Goal: Find specific page/section: Find specific page/section

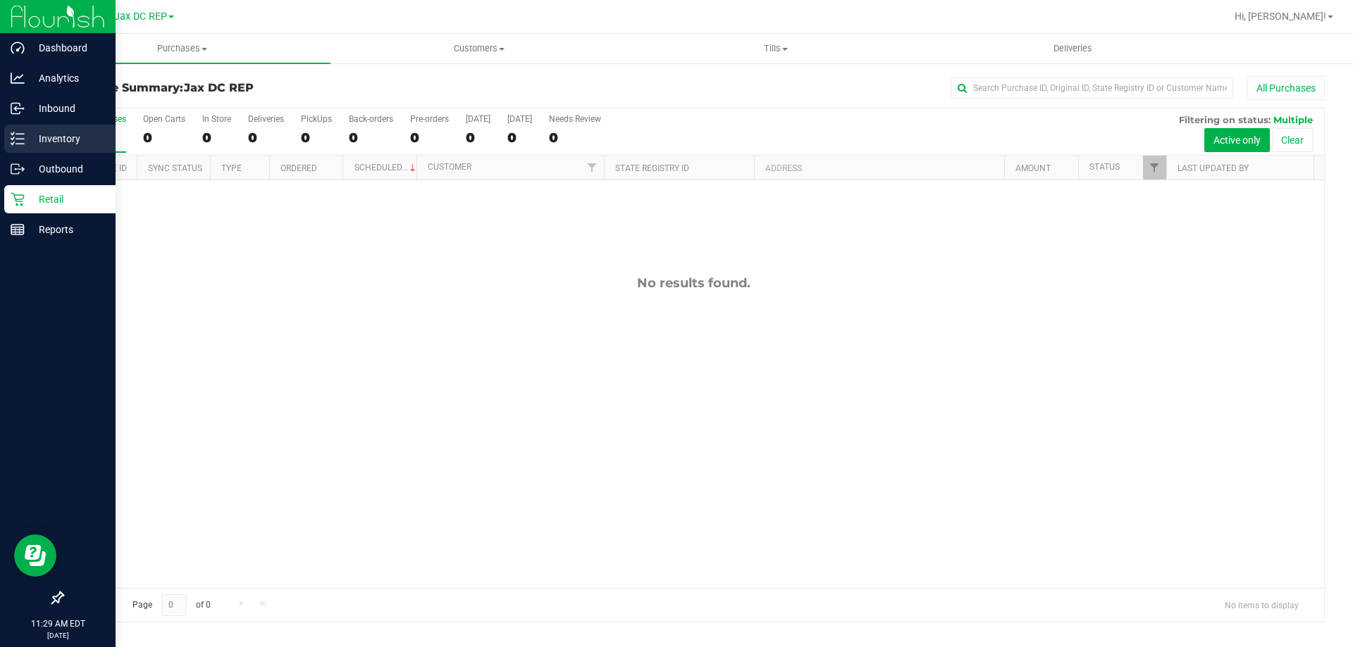
click at [30, 135] on p "Inventory" at bounding box center [67, 138] width 85 height 17
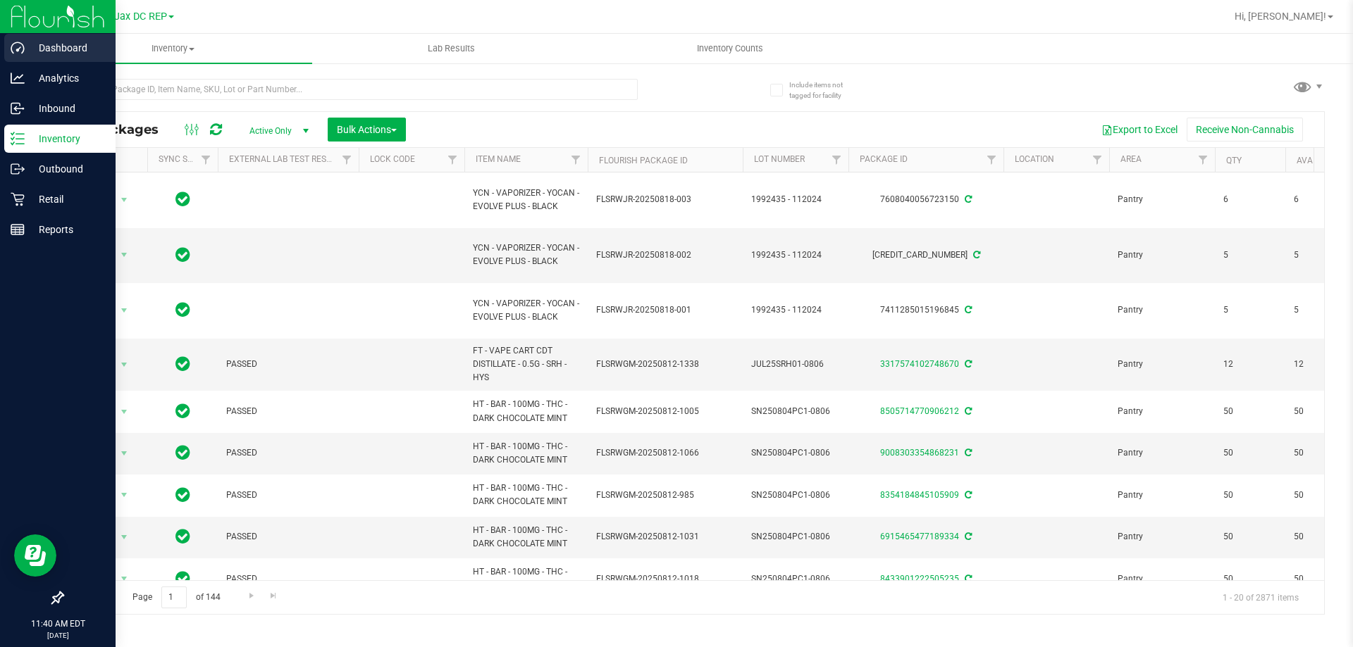
click at [30, 46] on p "Dashboard" at bounding box center [67, 47] width 85 height 17
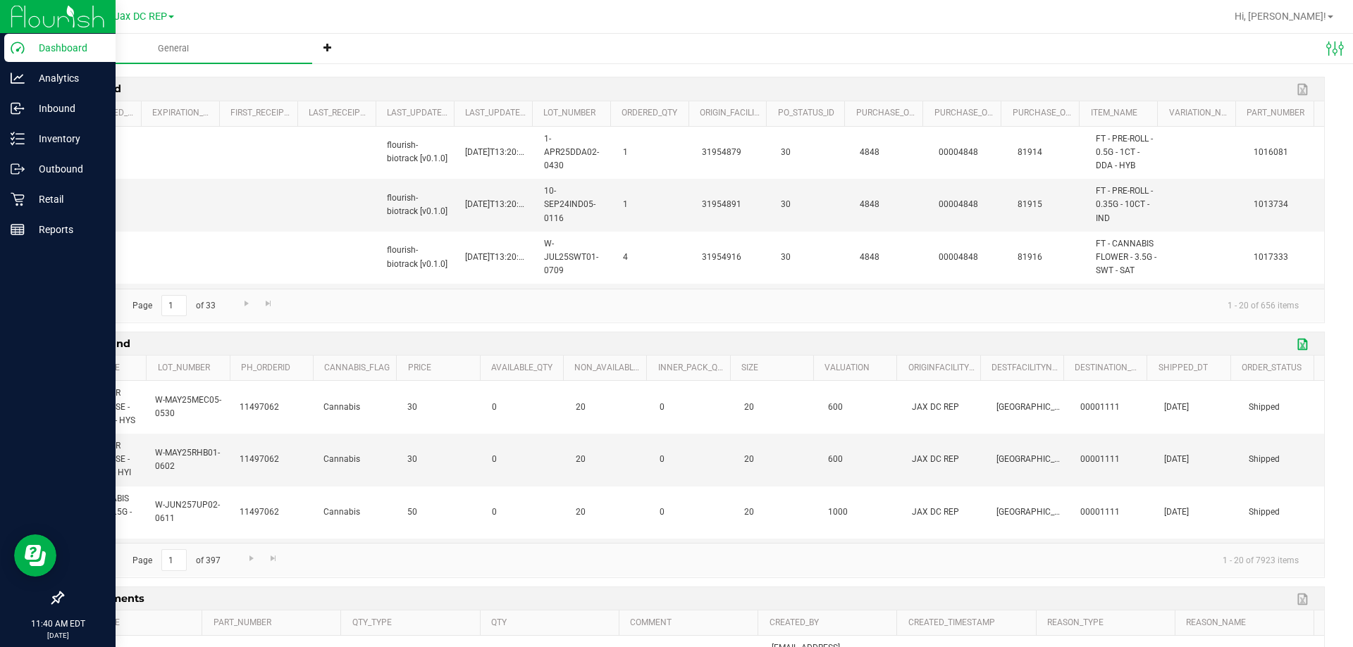
click at [1298, 340] on link "Export to Excel" at bounding box center [1303, 344] width 21 height 18
click at [163, 17] on span "Jax DC REP" at bounding box center [140, 17] width 53 height 13
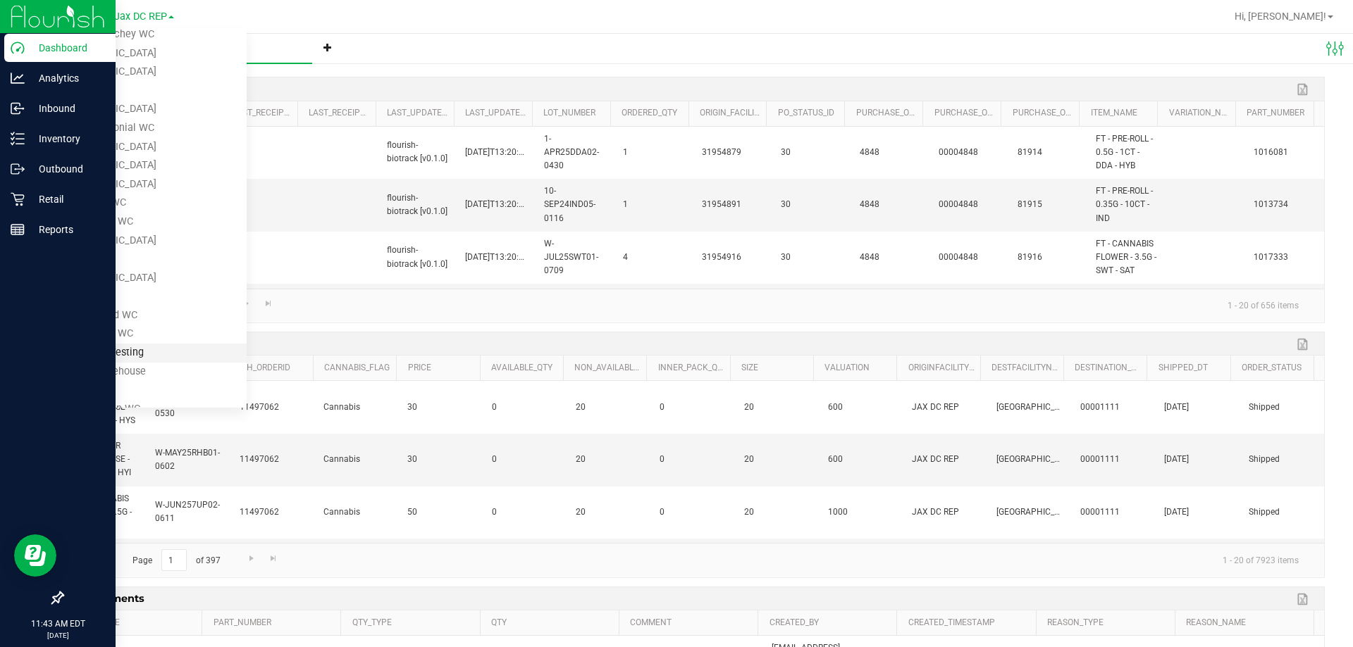
scroll to position [409, 0]
click at [65, 374] on link "Tampa Warehouse" at bounding box center [144, 371] width 206 height 19
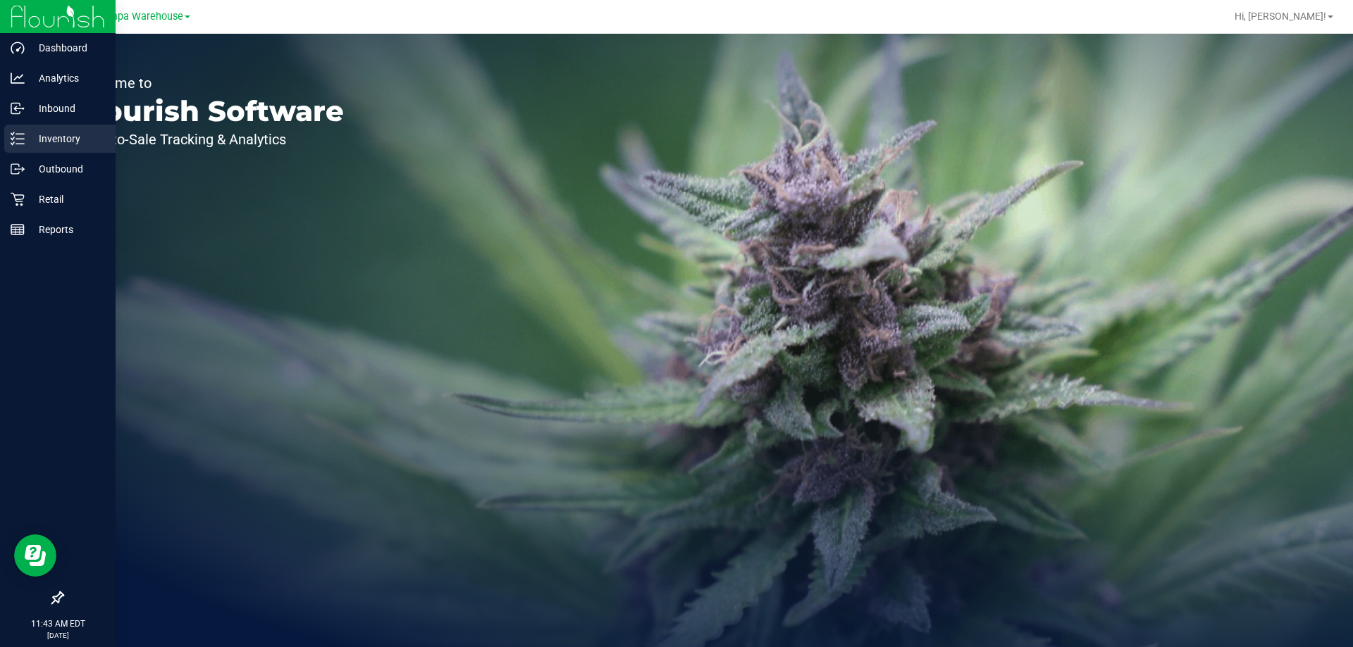
click at [19, 129] on div "Inventory" at bounding box center [59, 139] width 111 height 28
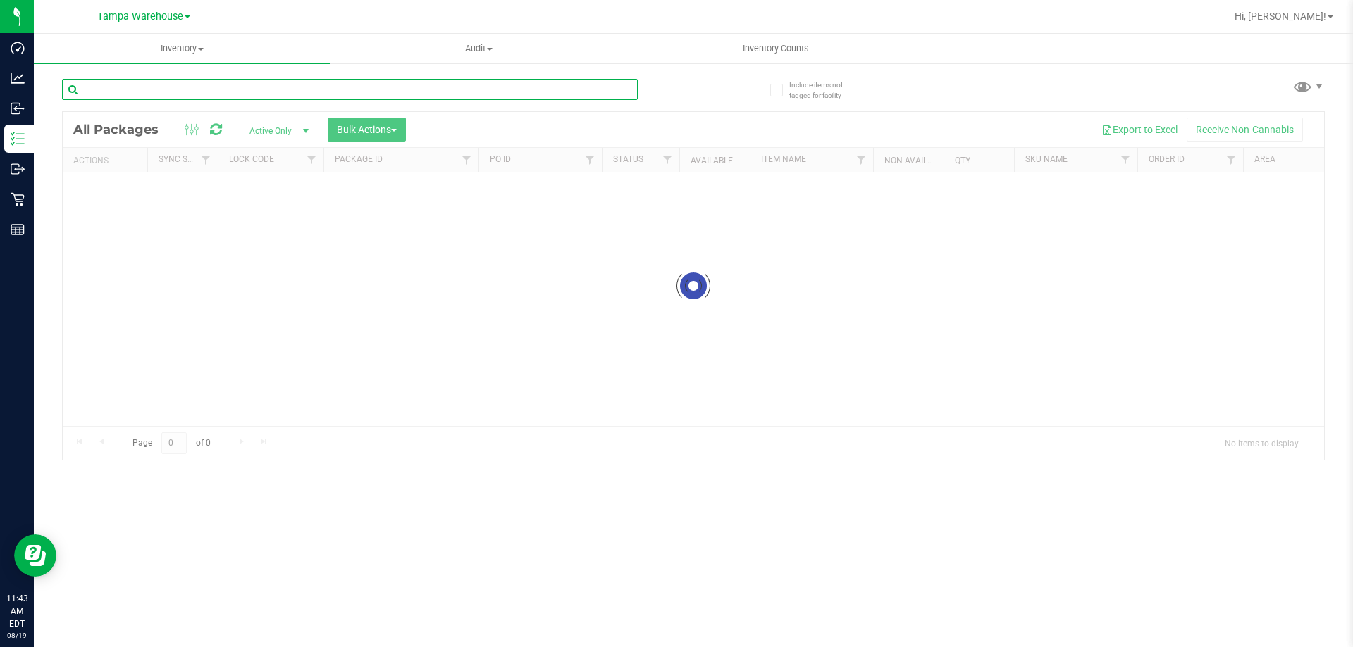
click at [184, 86] on input "text" at bounding box center [350, 89] width 576 height 21
type input "s"
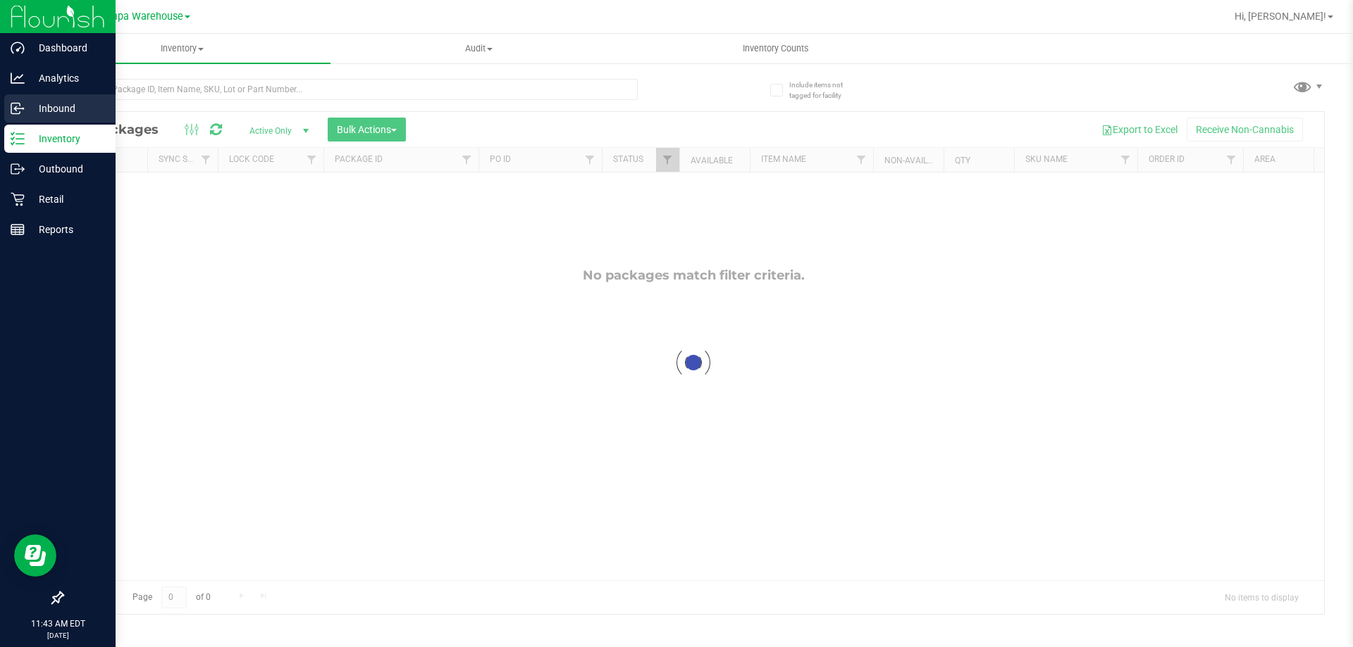
click at [35, 108] on p "Inbound" at bounding box center [67, 108] width 85 height 17
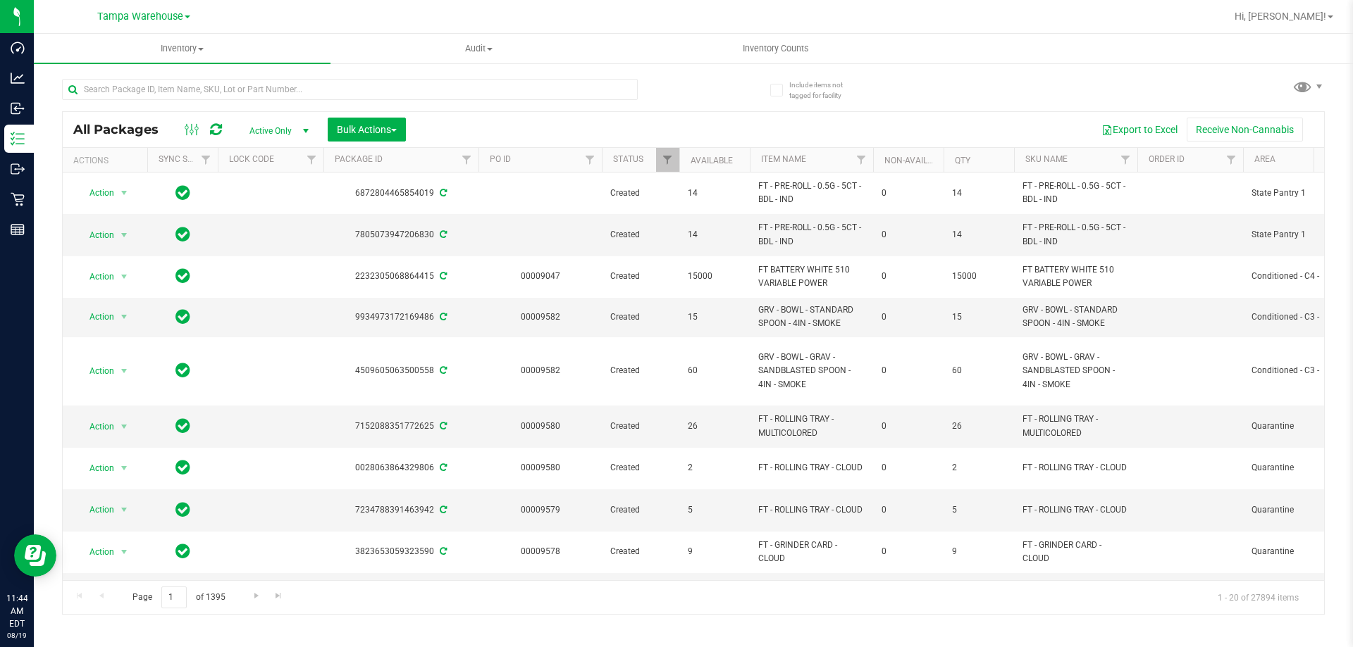
click at [184, 13] on link "Tampa Warehouse" at bounding box center [143, 15] width 93 height 13
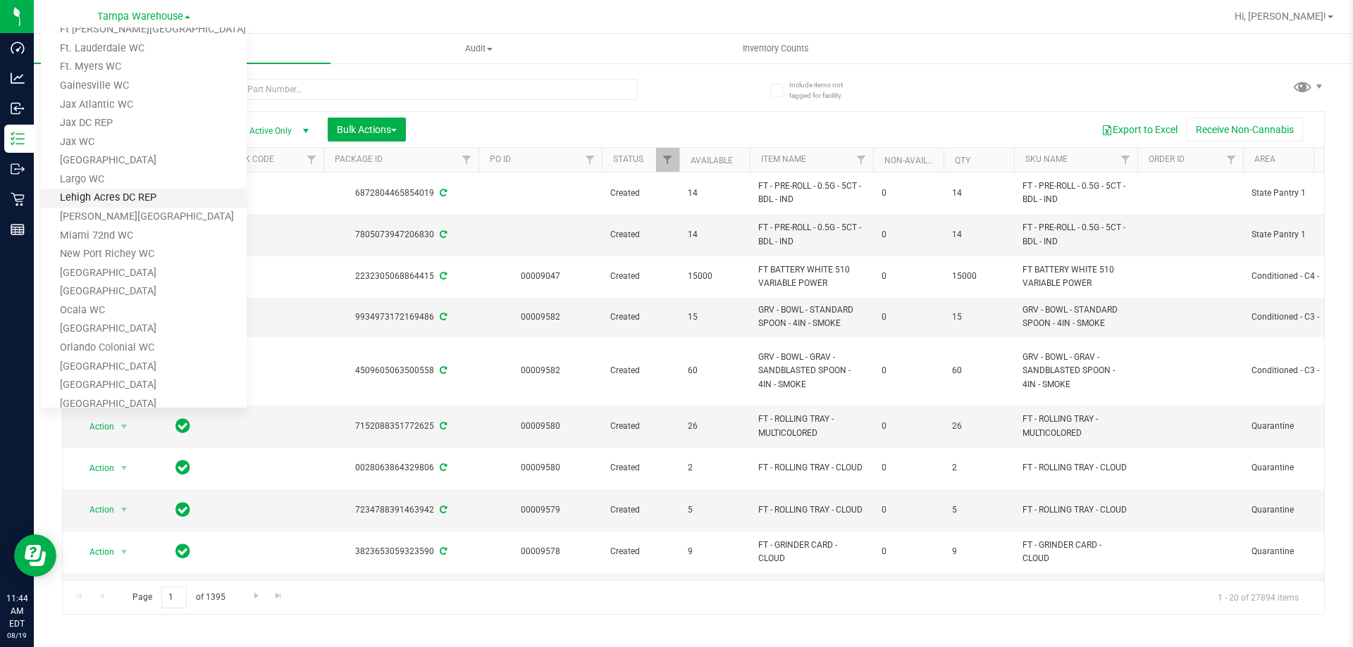
scroll to position [187, 0]
click at [77, 128] on link "Jax DC REP" at bounding box center [144, 124] width 206 height 19
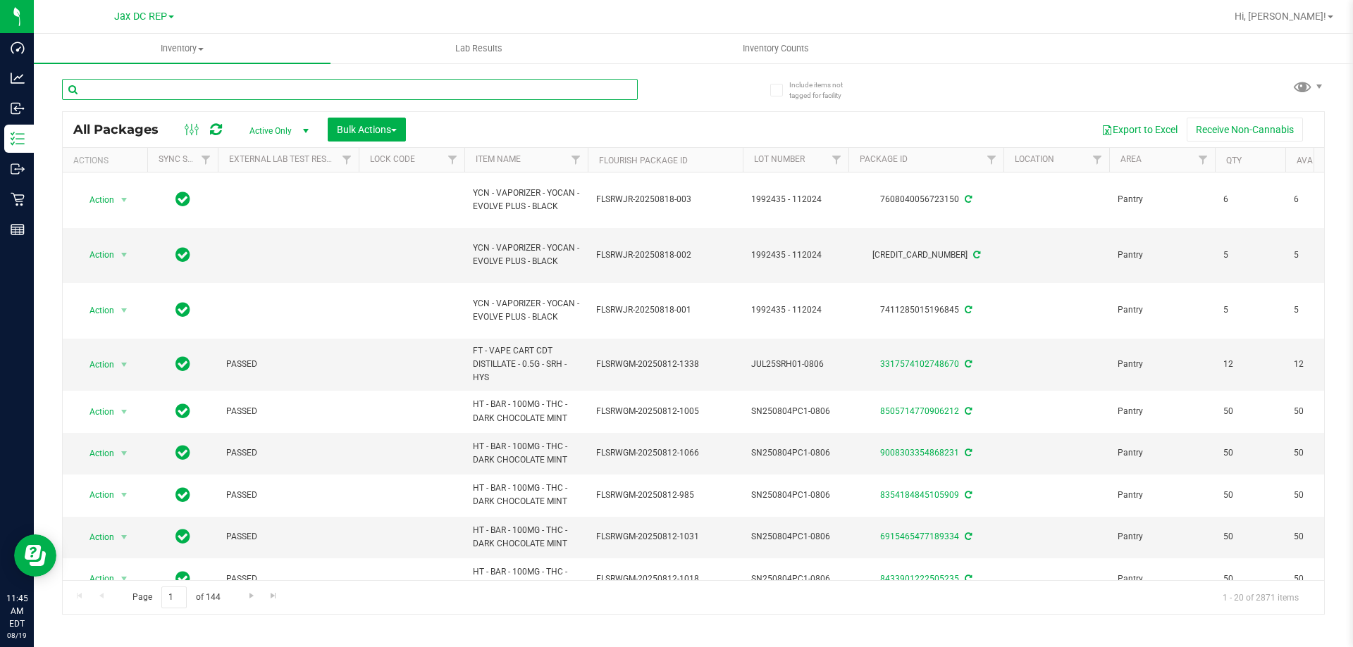
click at [199, 89] on input "text" at bounding box center [350, 89] width 576 height 21
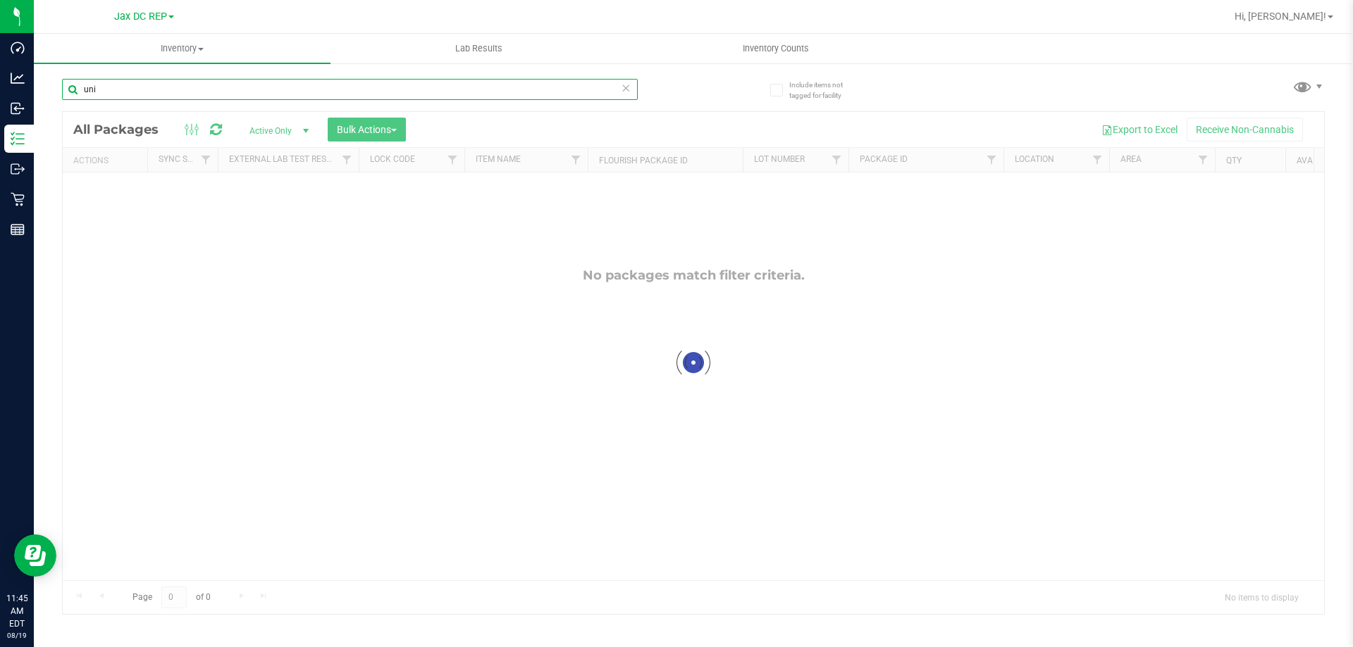
type input "uni"
click at [275, 137] on div at bounding box center [693, 363] width 1261 height 502
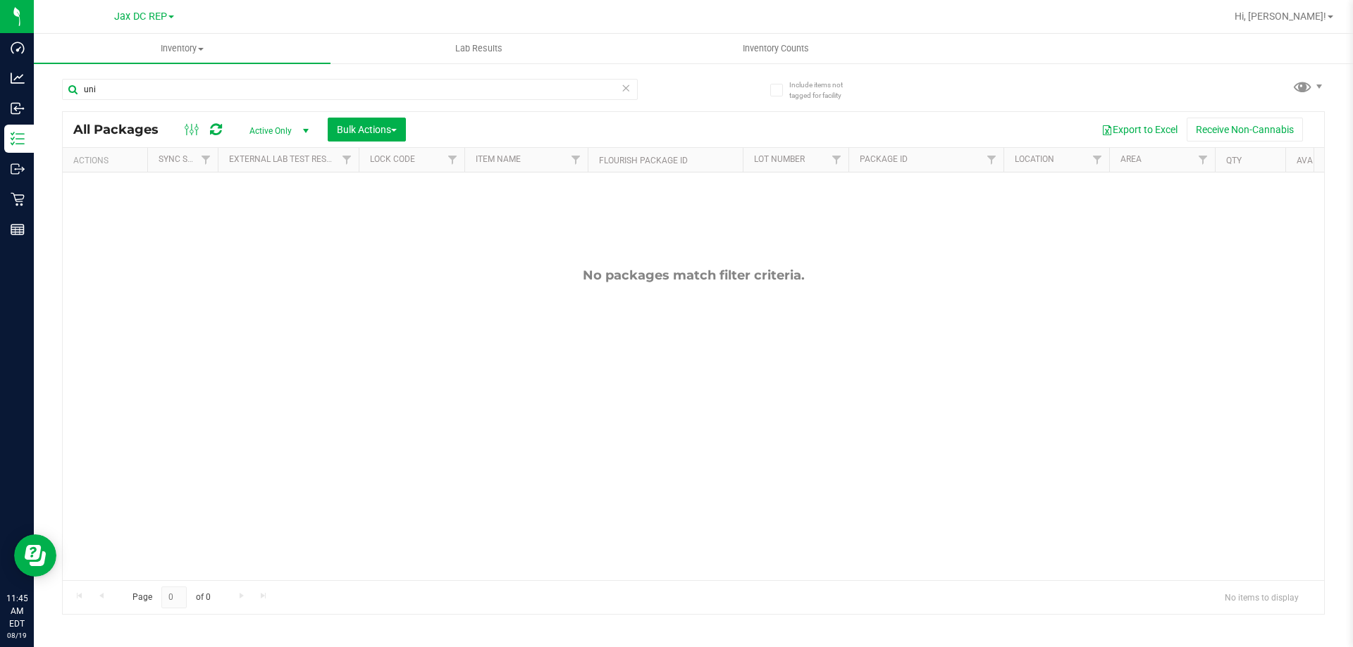
click at [278, 128] on span "Active Only" at bounding box center [275, 131] width 77 height 20
click at [256, 215] on li "All" at bounding box center [275, 216] width 76 height 21
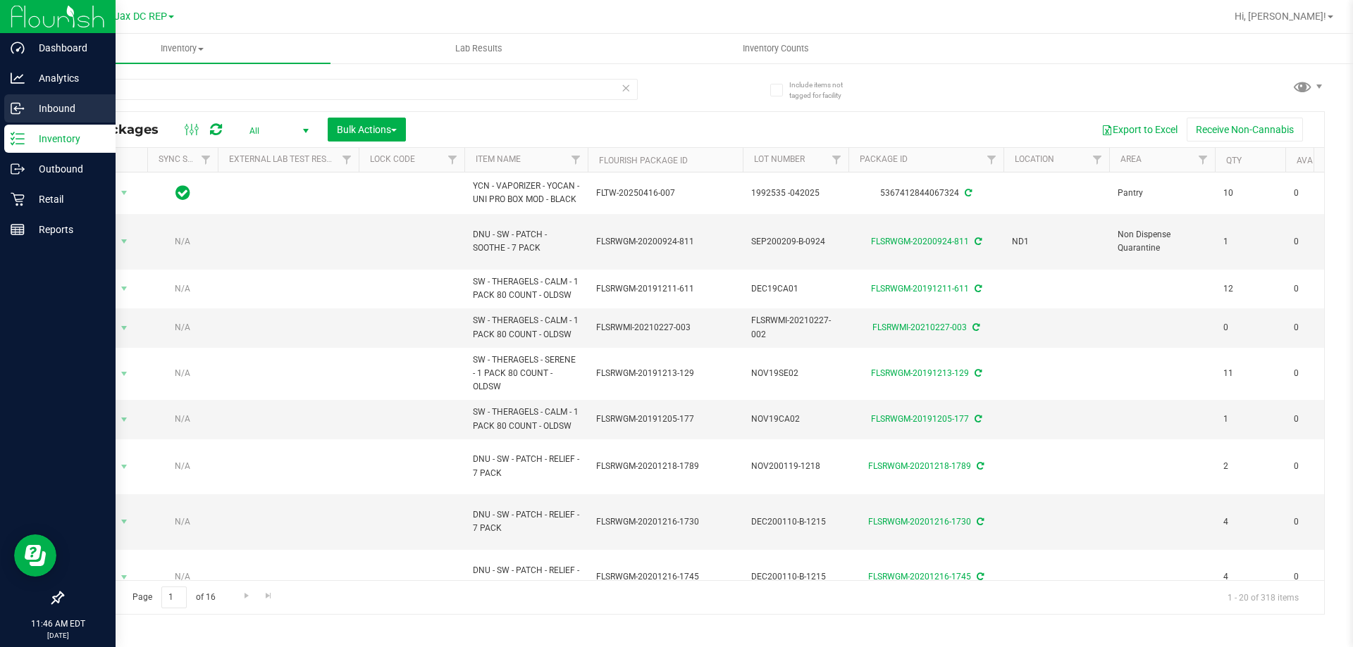
click at [23, 110] on icon at bounding box center [18, 108] width 14 height 14
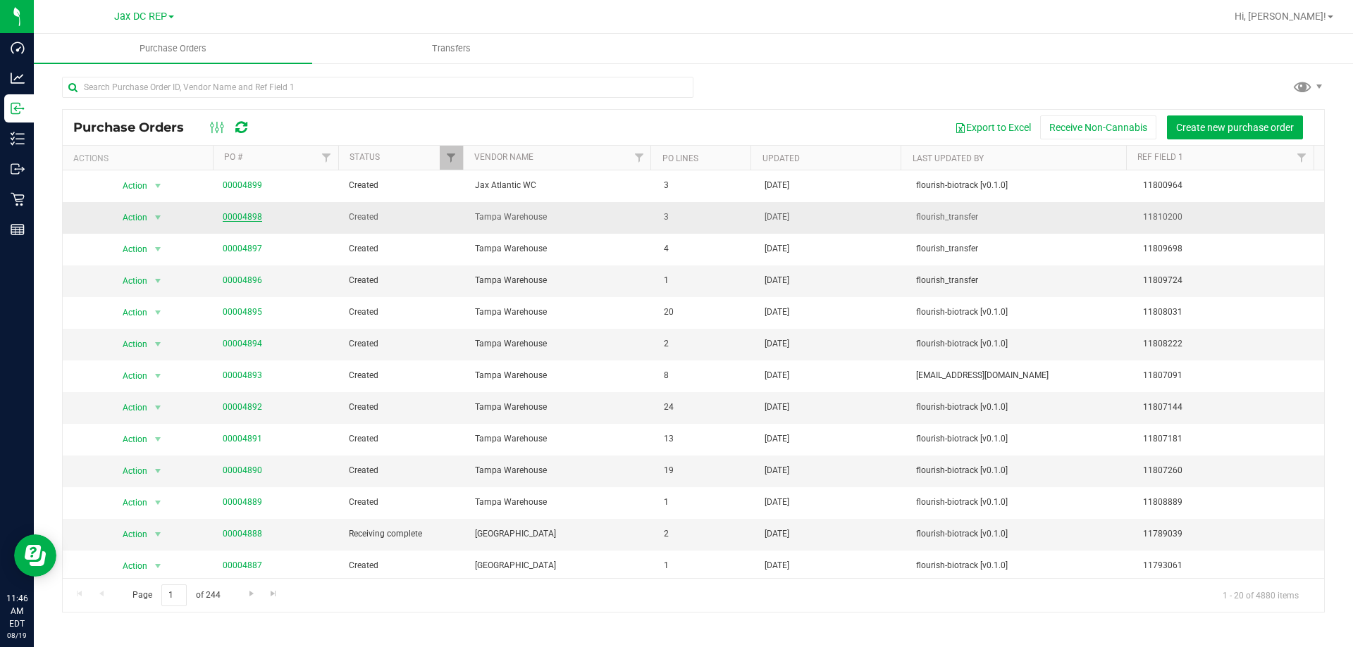
click at [226, 218] on link "00004898" at bounding box center [242, 217] width 39 height 10
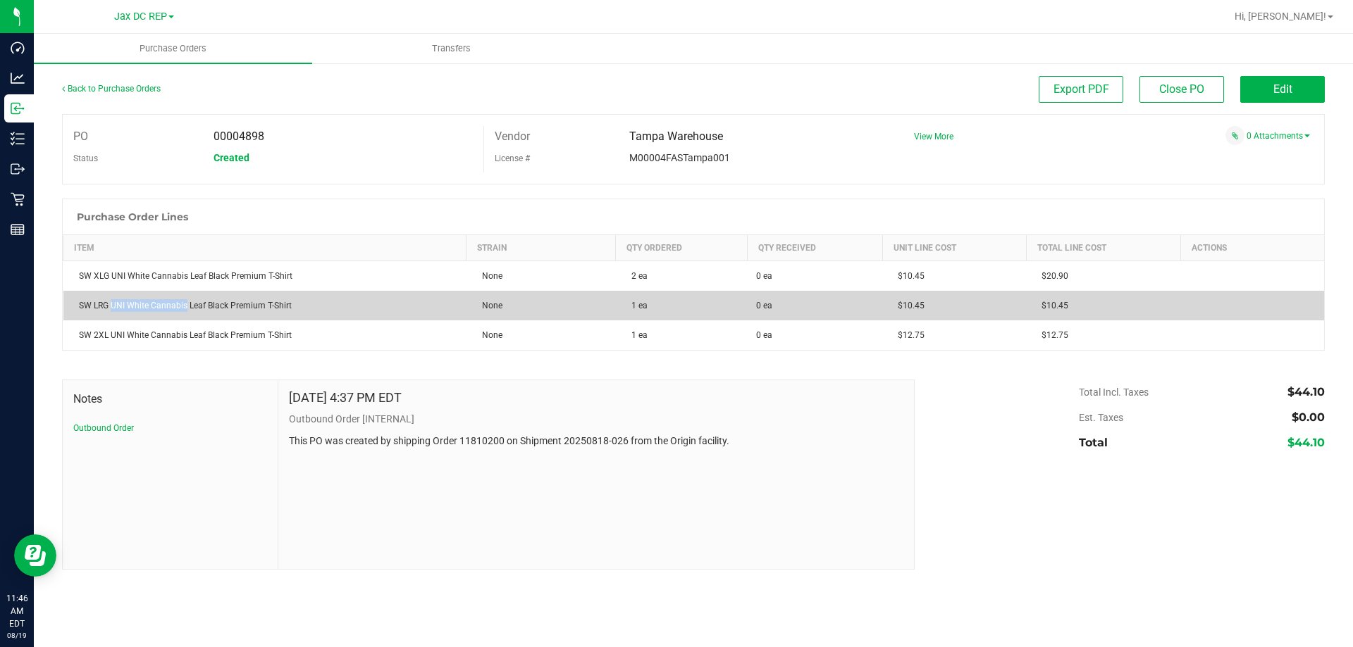
drag, startPoint x: 112, startPoint y: 305, endPoint x: 185, endPoint y: 305, distance: 73.3
click at [185, 305] on div "SW LRG UNI White Cannabis Leaf Black Premium T-Shirt" at bounding box center [265, 305] width 386 height 13
copy div "UNI White Cannabis"
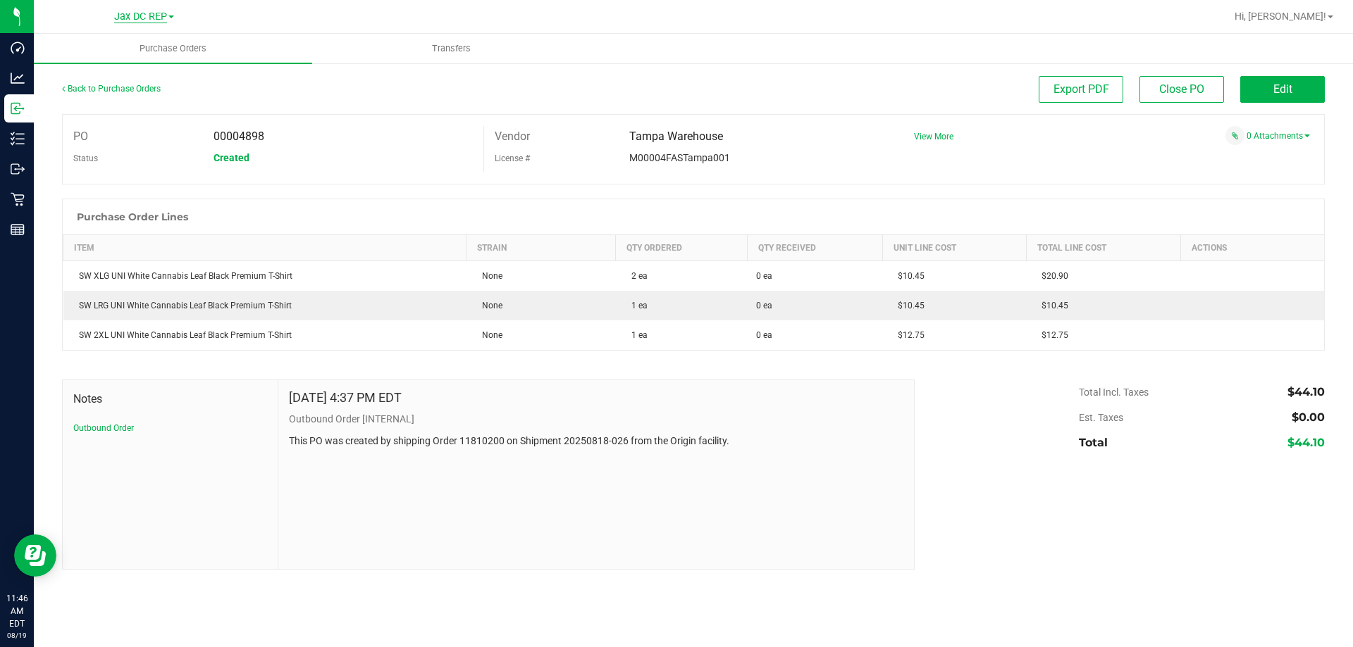
click at [118, 20] on span "Jax DC REP" at bounding box center [140, 17] width 53 height 13
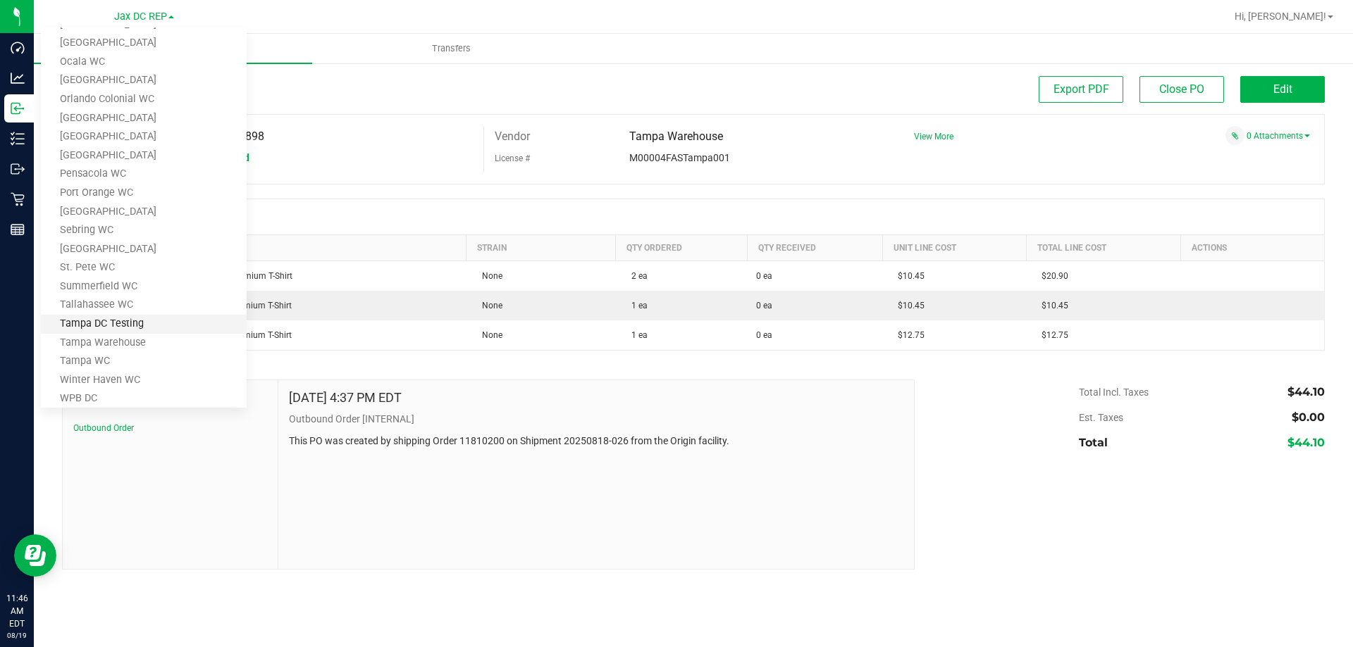
scroll to position [438, 0]
click at [85, 341] on link "Tampa Warehouse" at bounding box center [144, 342] width 206 height 19
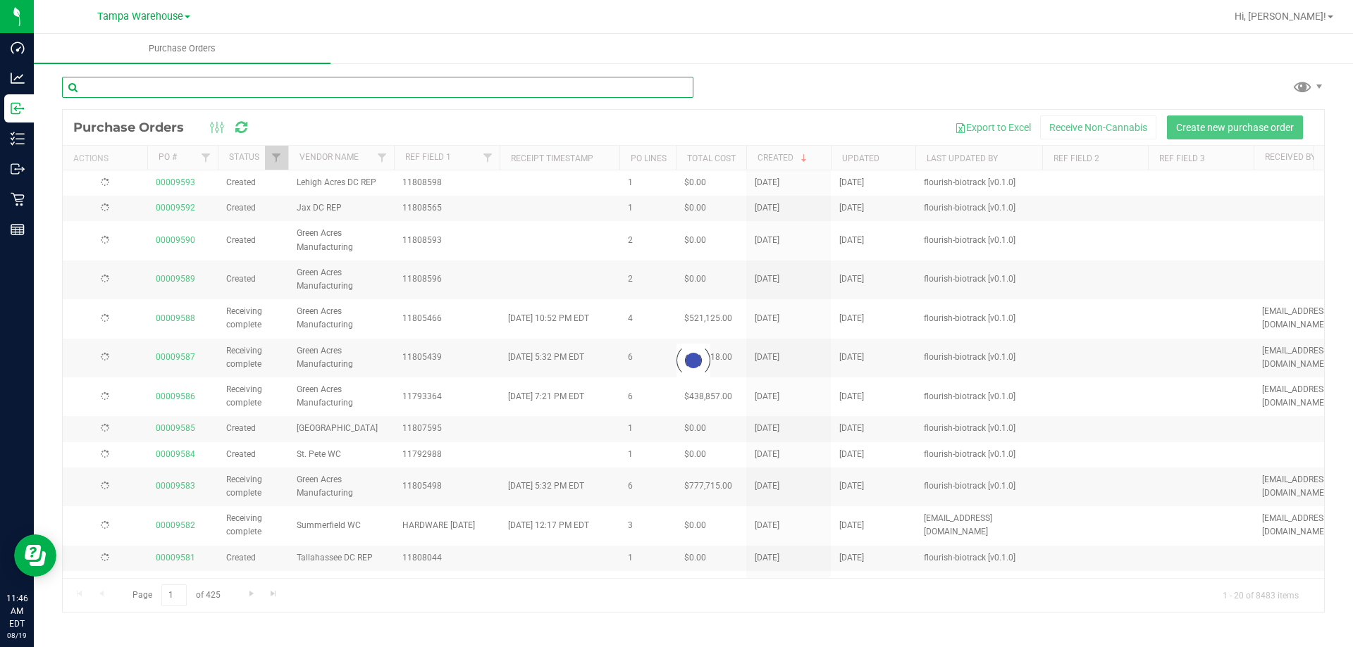
click at [135, 85] on input "text" at bounding box center [377, 87] width 631 height 21
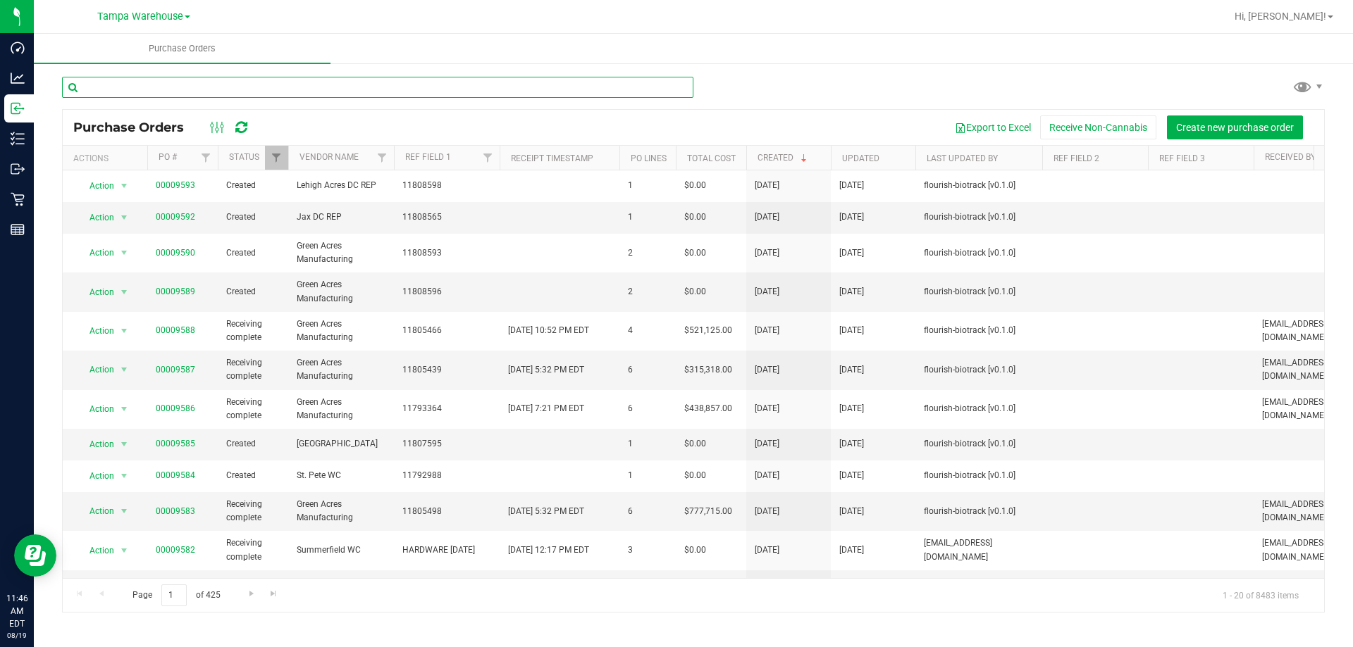
paste input "UNI White Cannabis"
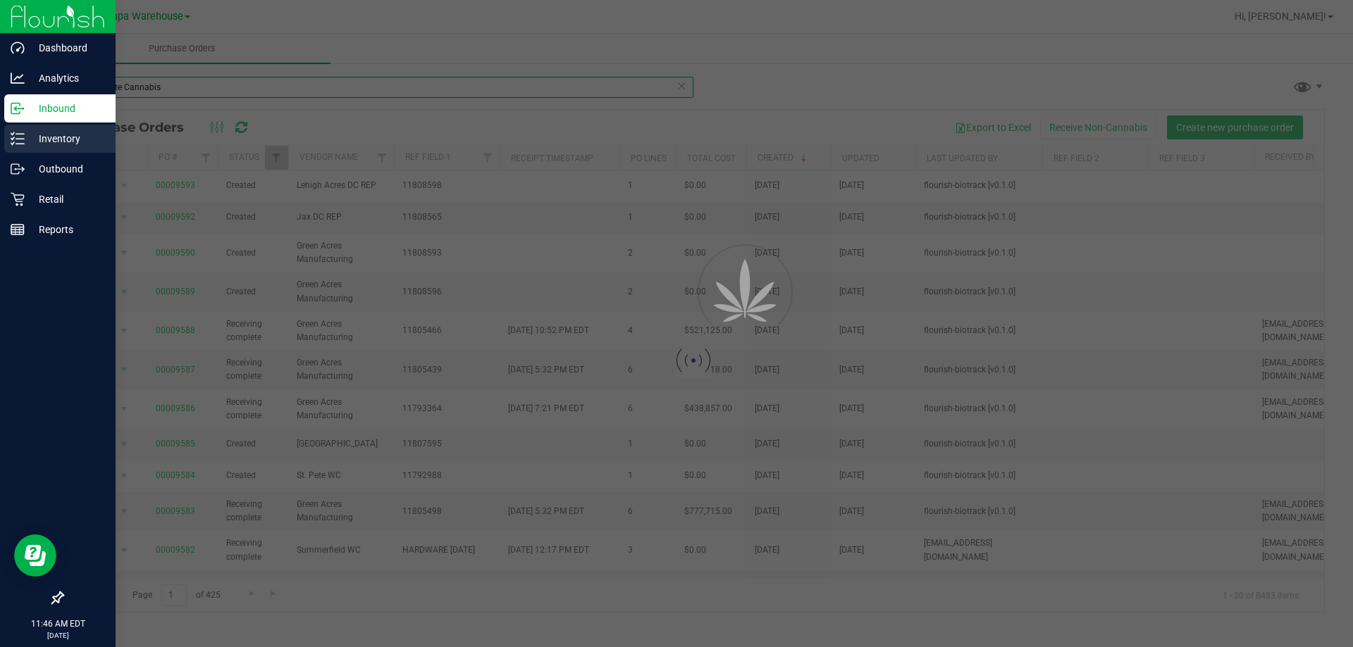
type input "UNI White Cannabis"
click at [23, 138] on icon at bounding box center [18, 139] width 14 height 14
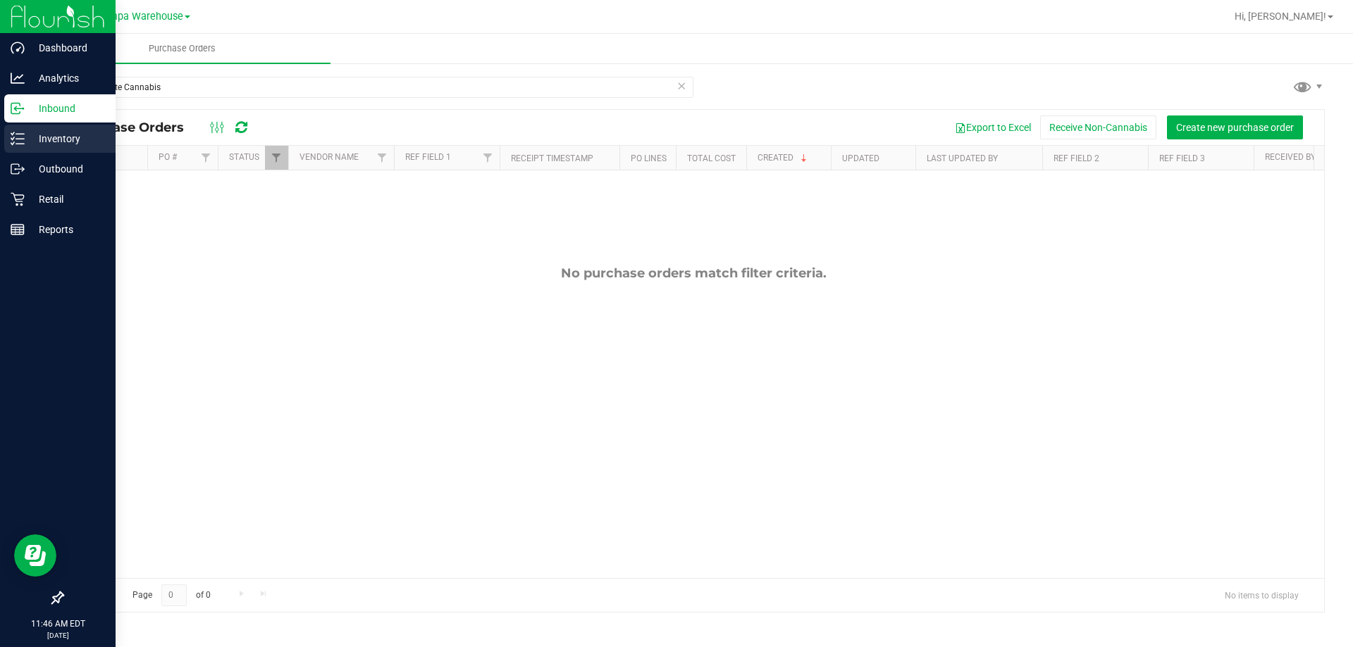
click at [46, 137] on p "Inventory" at bounding box center [67, 138] width 85 height 17
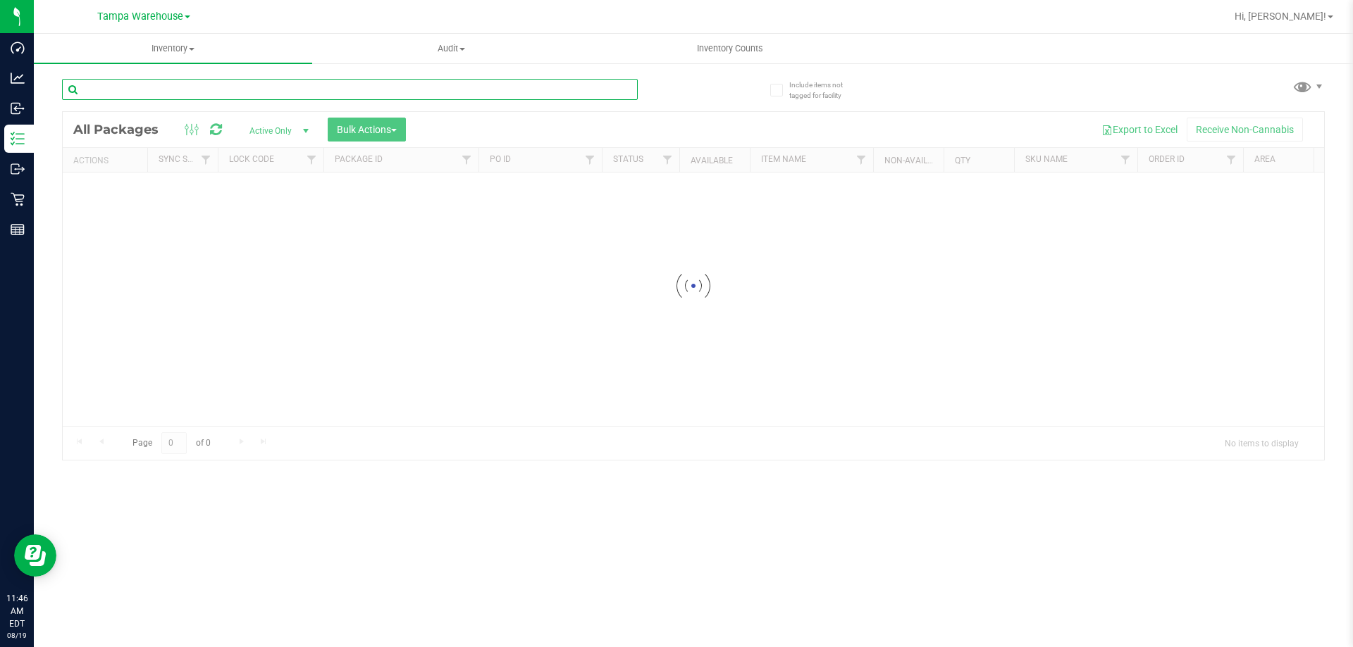
click at [117, 87] on input "text" at bounding box center [350, 89] width 576 height 21
paste input "UNI White Cannabis"
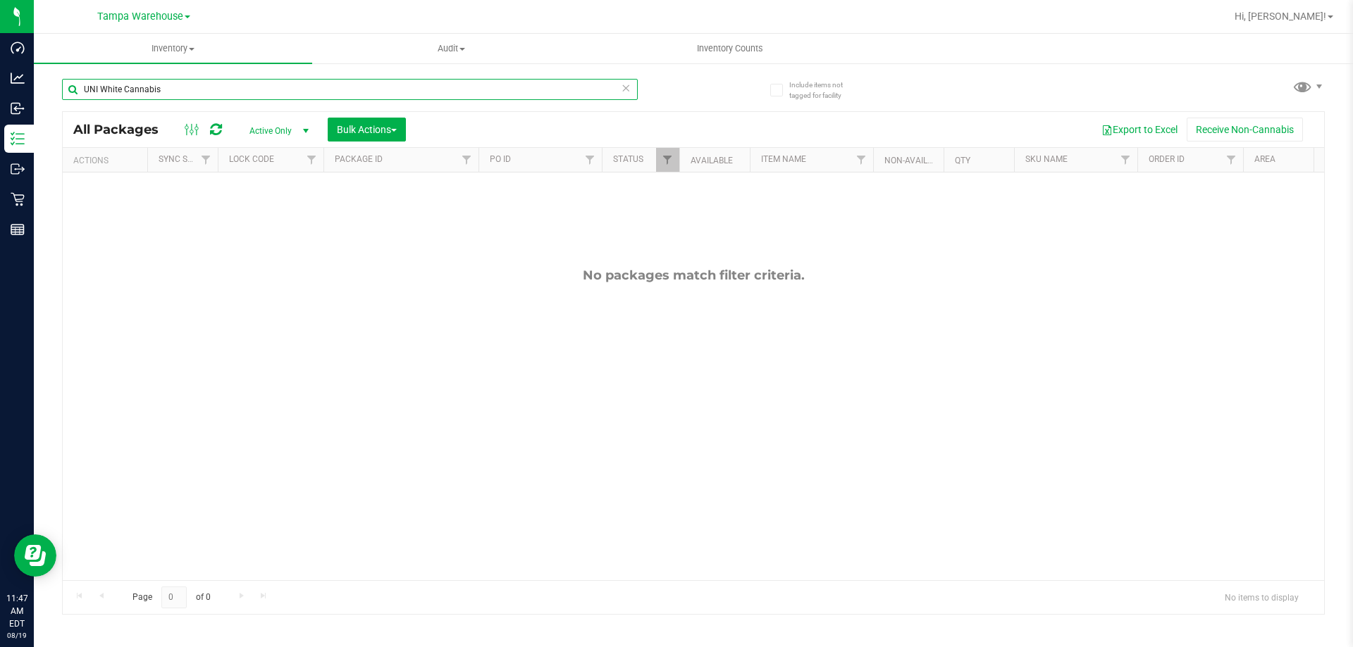
type input "UNI White Cannabis"
click at [301, 129] on span "select" at bounding box center [305, 130] width 11 height 11
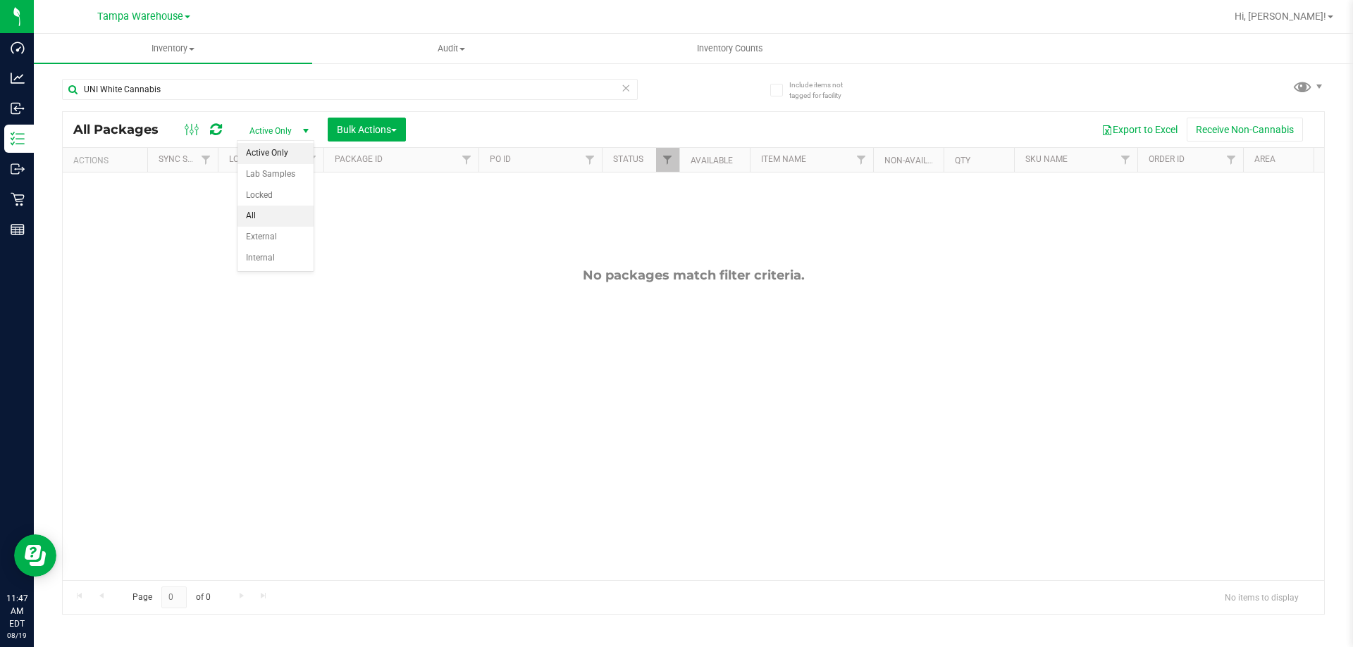
click at [245, 215] on li "All" at bounding box center [275, 216] width 76 height 21
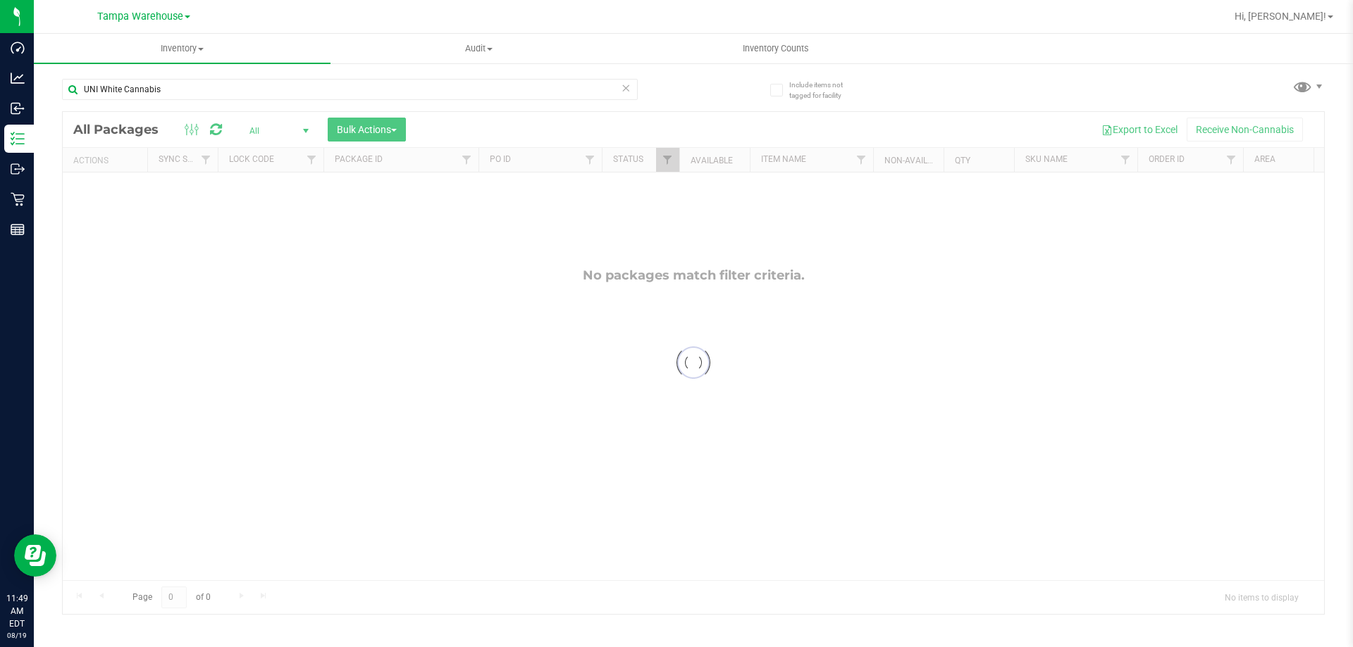
click at [663, 162] on div at bounding box center [693, 363] width 1261 height 502
click at [667, 156] on div at bounding box center [693, 363] width 1261 height 502
click at [665, 126] on div at bounding box center [693, 363] width 1261 height 502
click at [212, 279] on div at bounding box center [693, 363] width 1261 height 502
click at [627, 89] on icon at bounding box center [626, 87] width 10 height 17
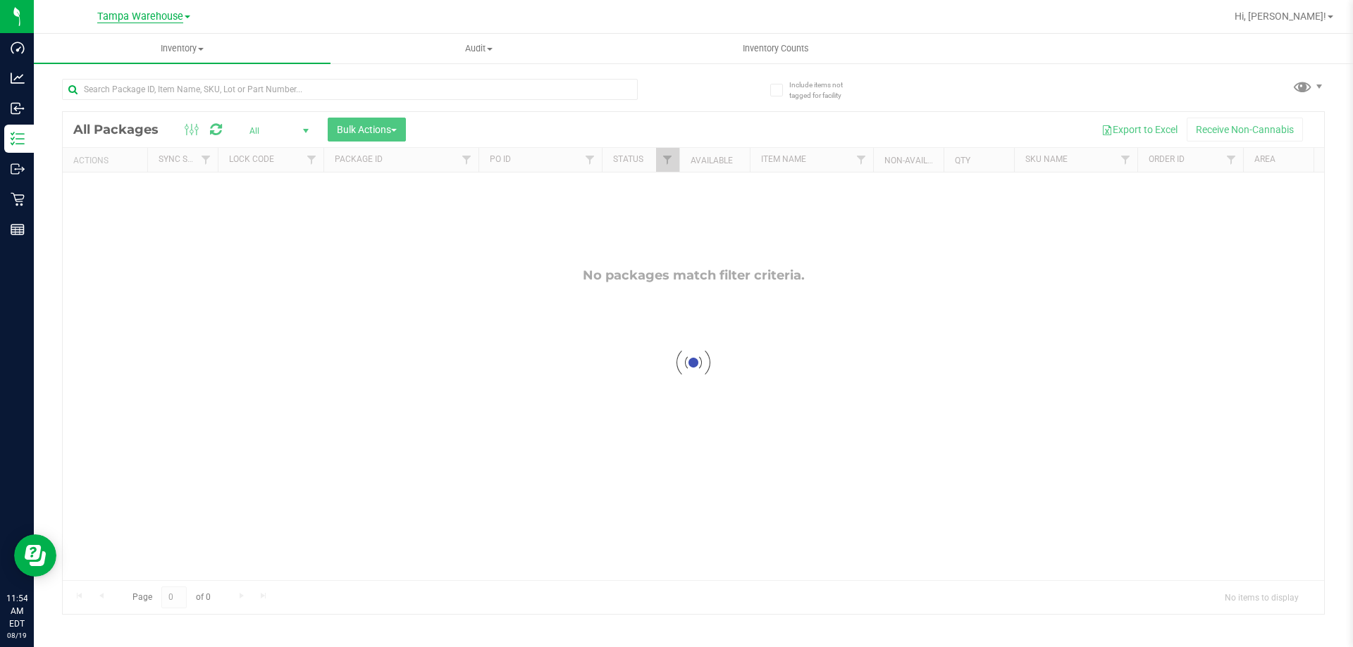
click at [131, 12] on span "Tampa Warehouse" at bounding box center [140, 17] width 86 height 13
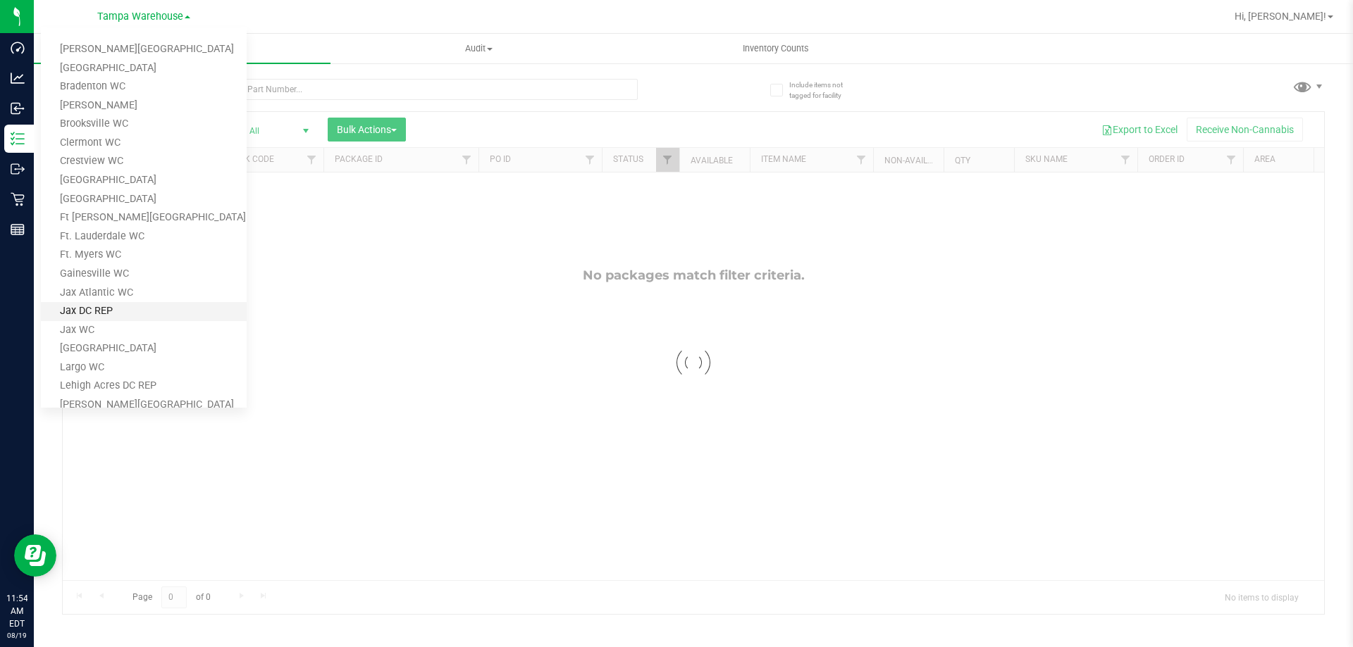
click at [74, 312] on link "Jax DC REP" at bounding box center [144, 311] width 206 height 19
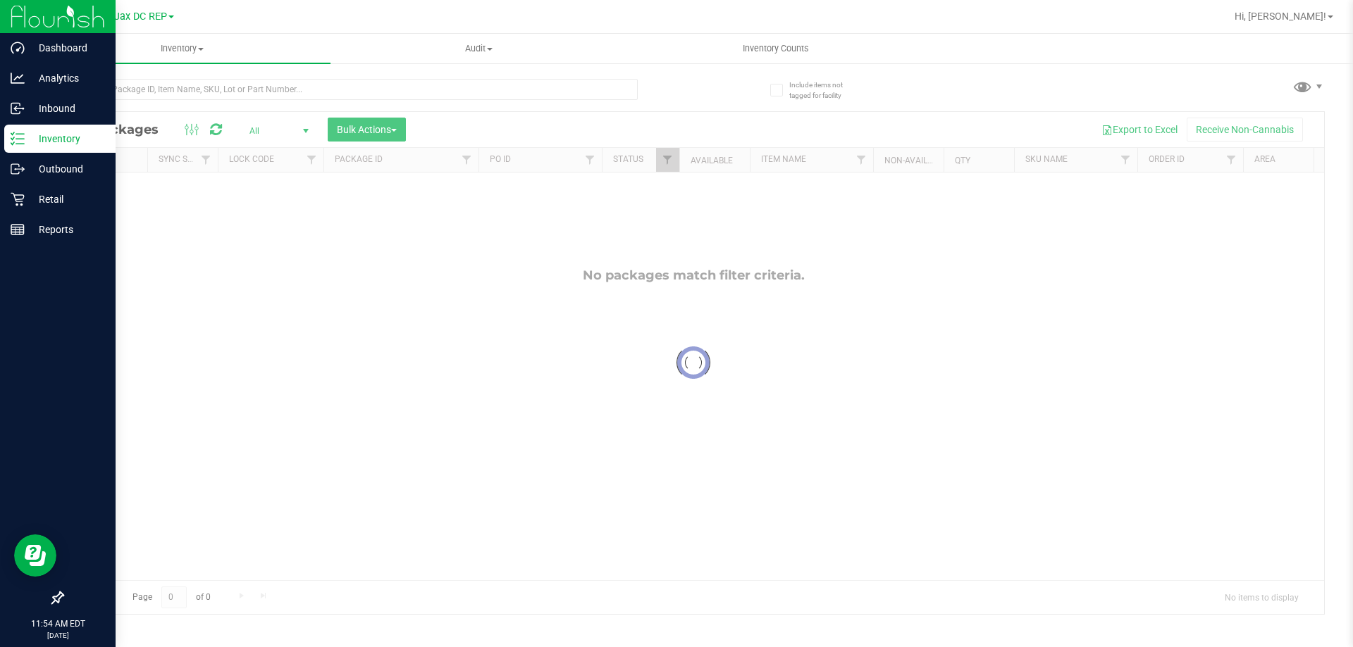
click at [18, 138] on icon at bounding box center [18, 139] width 14 height 14
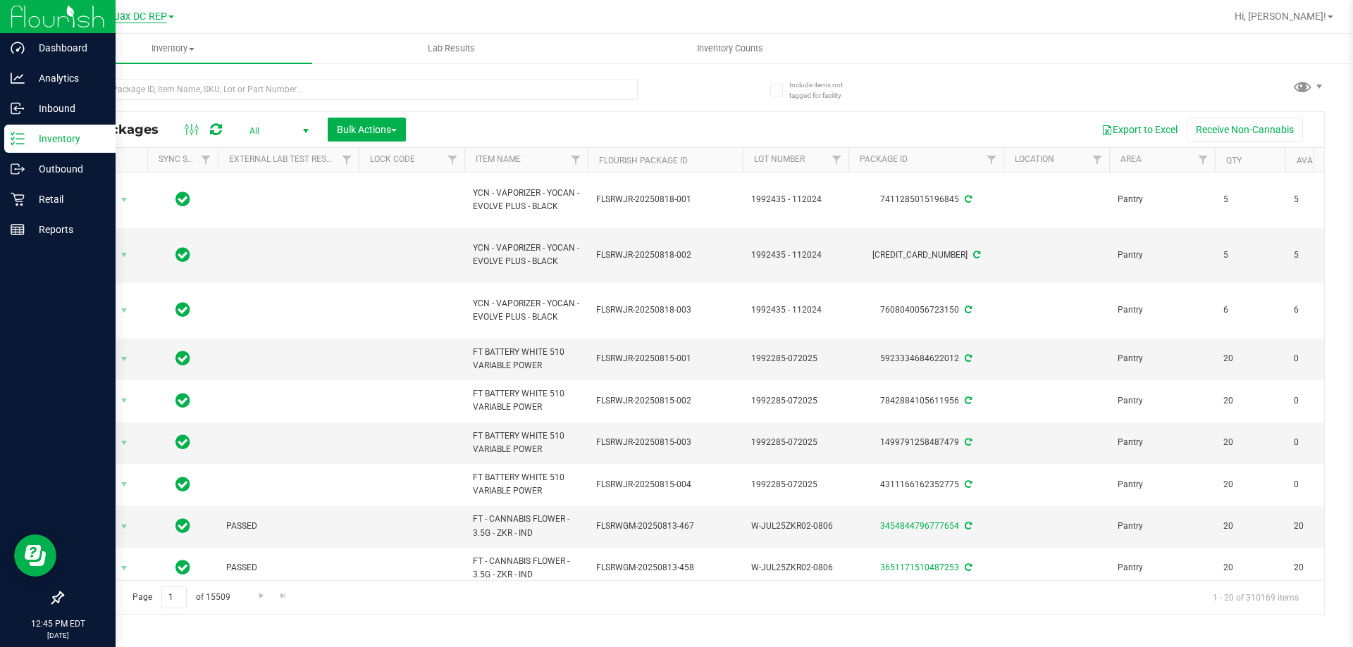
click at [165, 15] on span "Jax DC REP" at bounding box center [140, 17] width 53 height 13
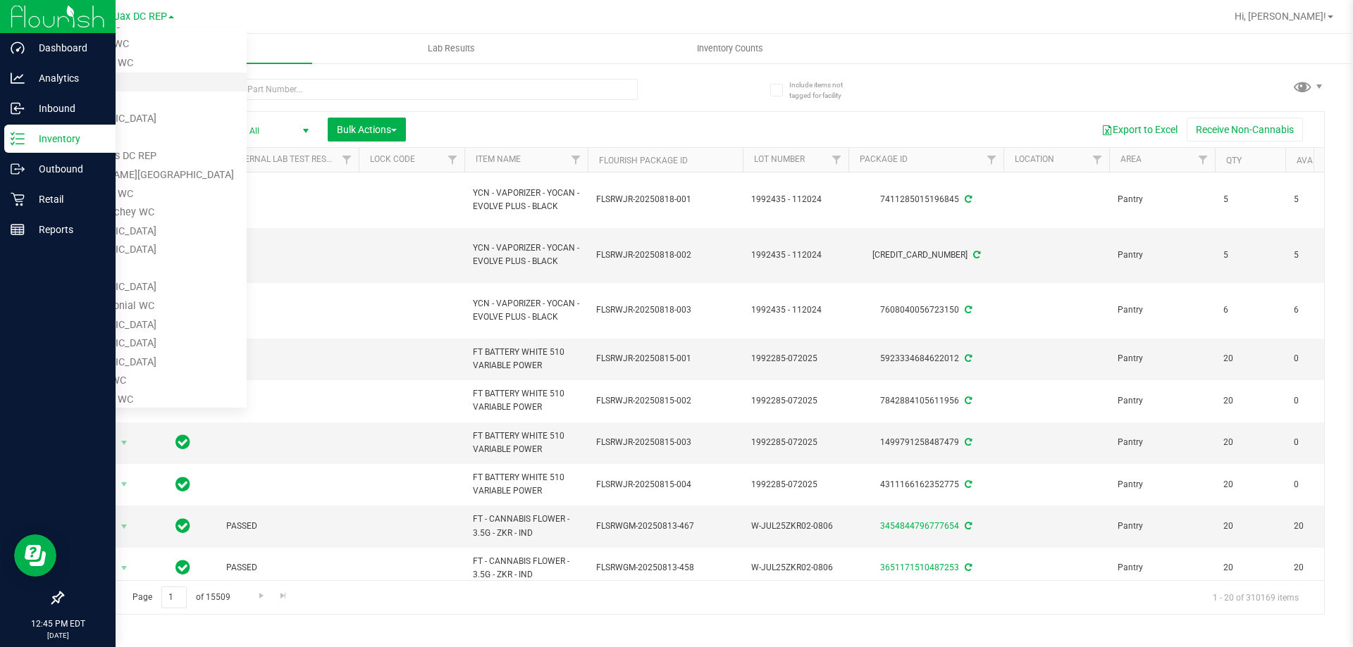
scroll to position [230, 0]
click at [75, 397] on link "Port Orange WC" at bounding box center [144, 399] width 206 height 19
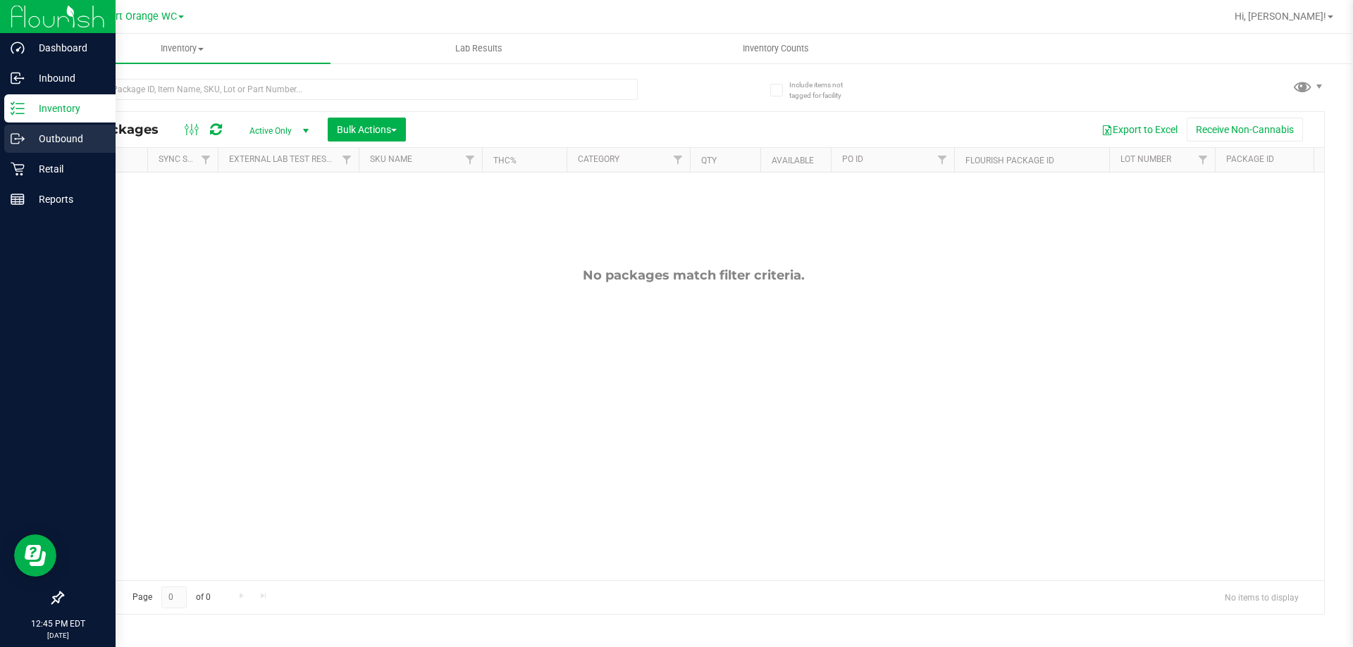
click at [30, 138] on p "Outbound" at bounding box center [67, 138] width 85 height 17
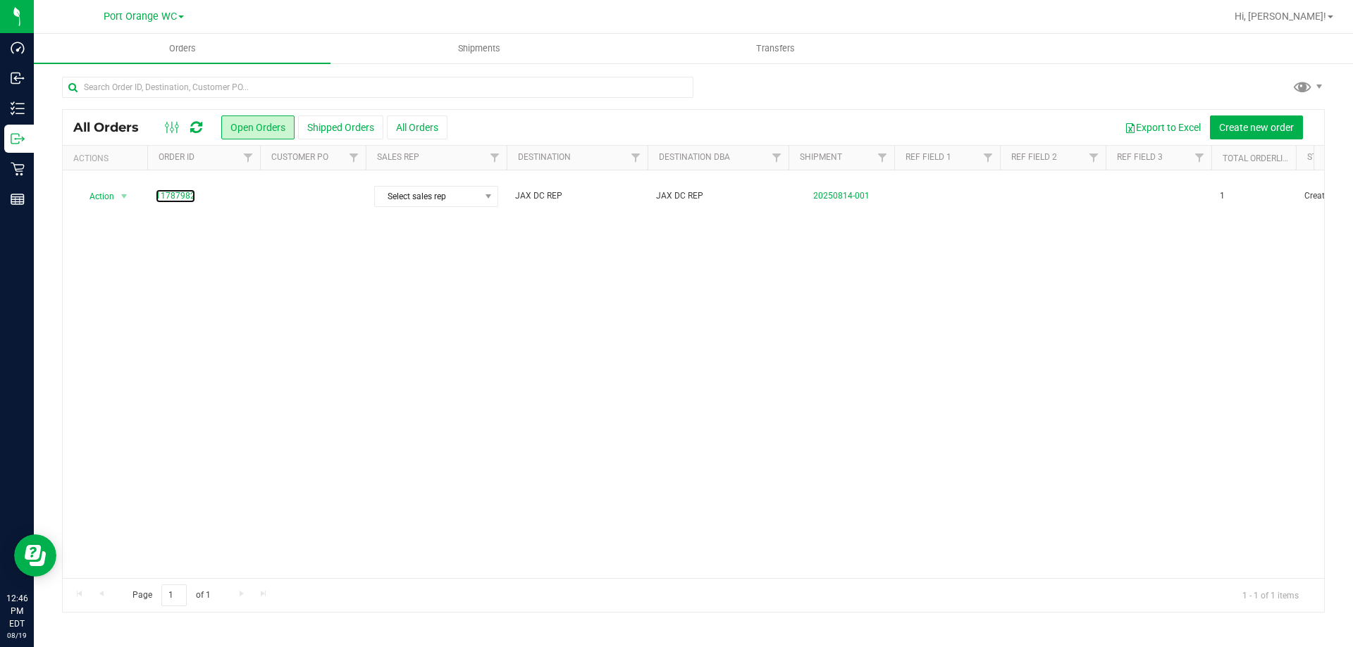
click at [173, 190] on link "11787982" at bounding box center [175, 196] width 39 height 13
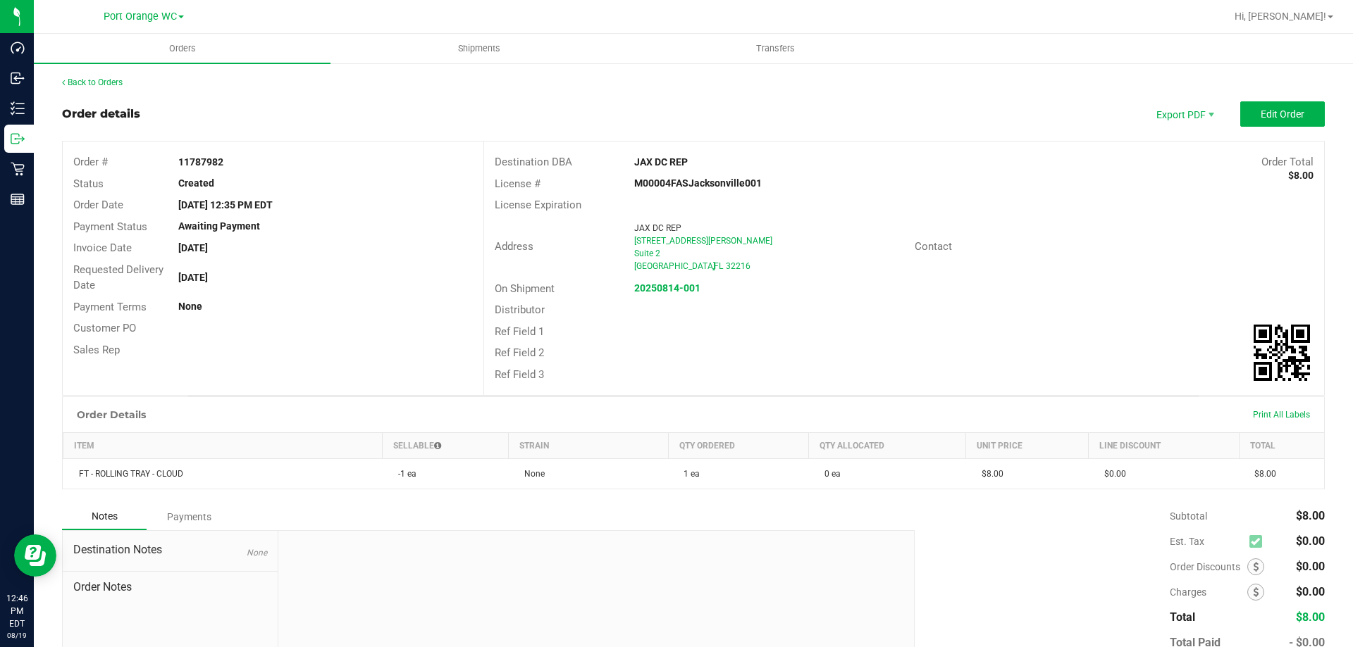
click at [637, 93] on div "Back to Orders Order details Export PDF Edit Order Order # 11787982 Status Crea…" at bounding box center [693, 398] width 1263 height 645
click at [91, 86] on link "Back to Orders" at bounding box center [92, 82] width 61 height 10
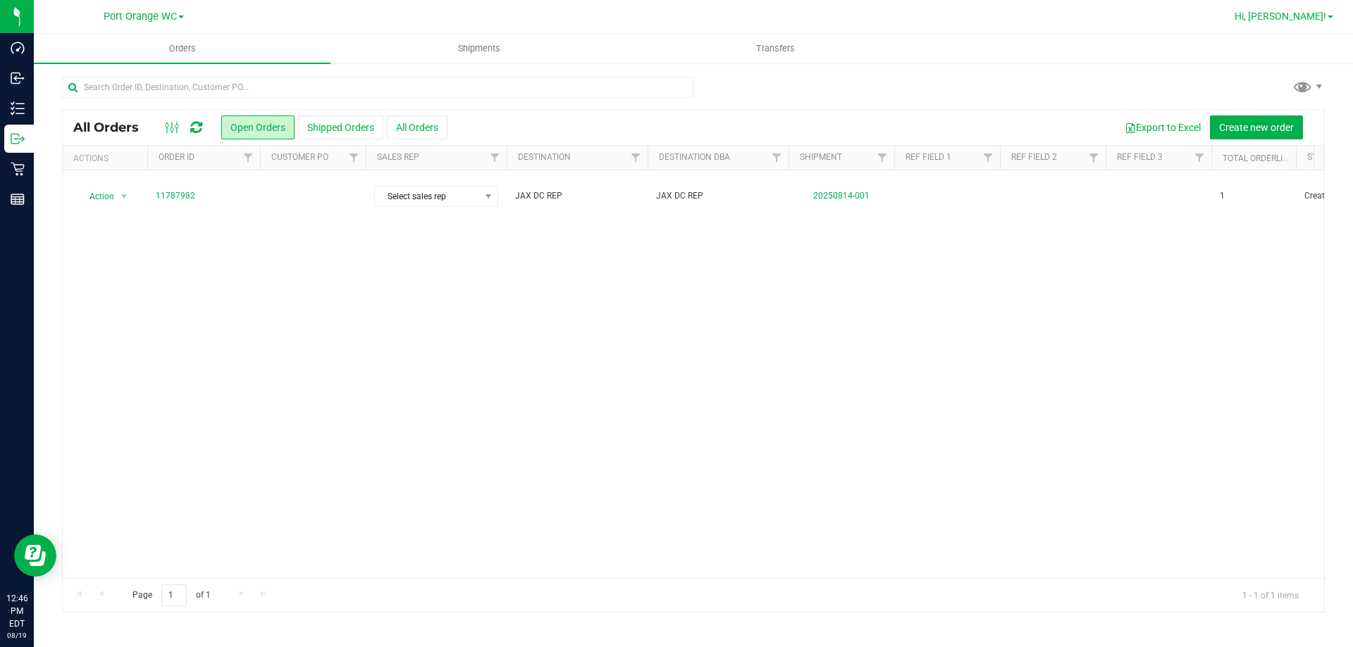
click at [1298, 17] on span "Hi, [PERSON_NAME]!" at bounding box center [1280, 16] width 92 height 11
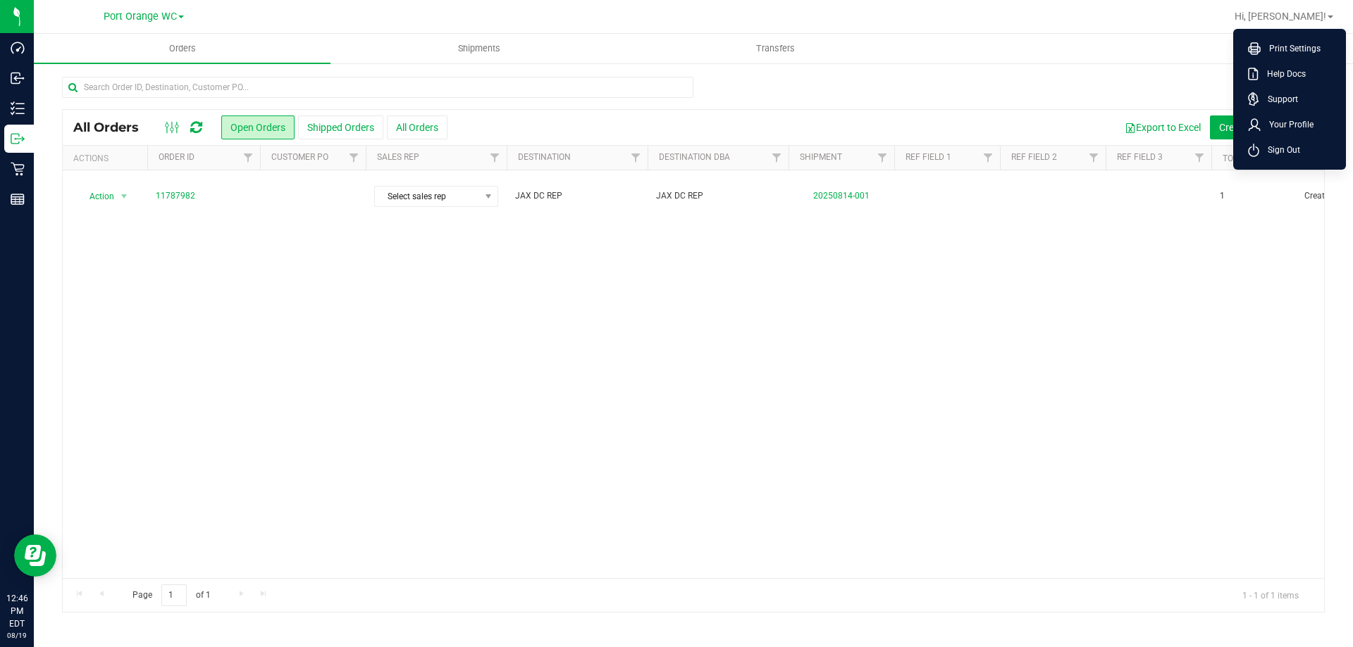
click at [998, 70] on div "All Orders Open Orders Shipped Orders All Orders Export to Excel Create new ord…" at bounding box center [693, 344] width 1319 height 565
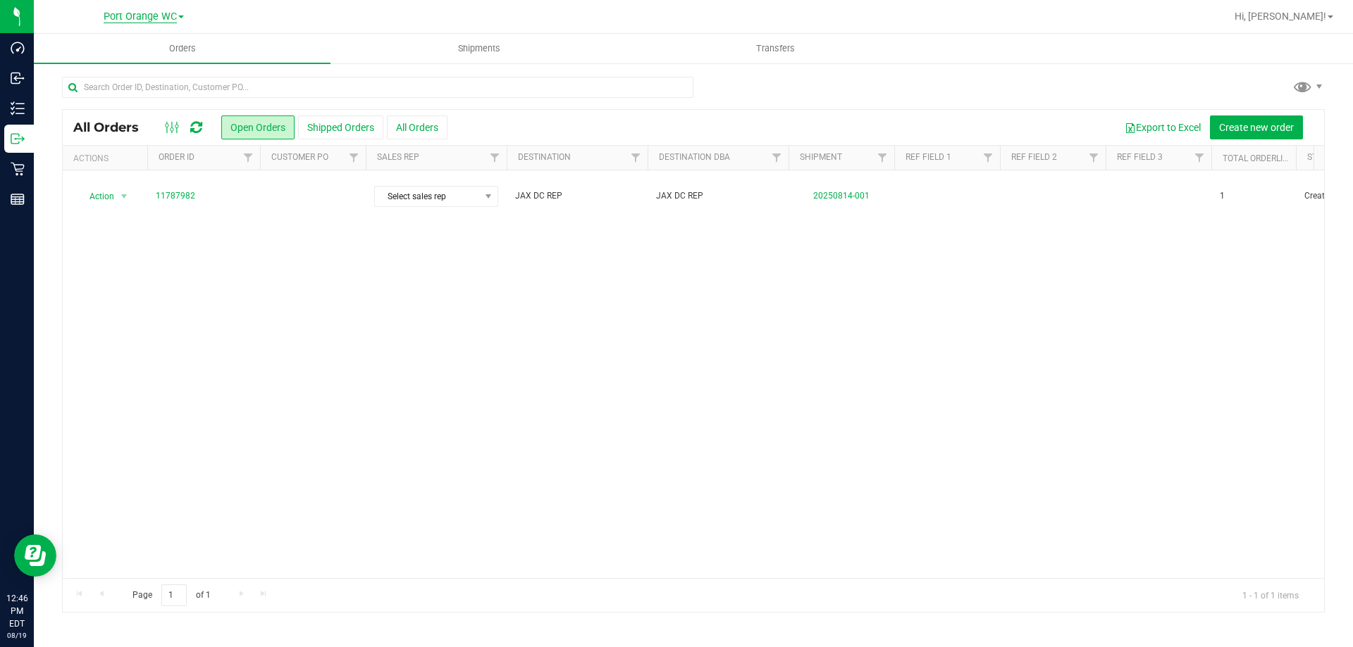
click at [127, 16] on span "Port Orange WC" at bounding box center [140, 17] width 73 height 13
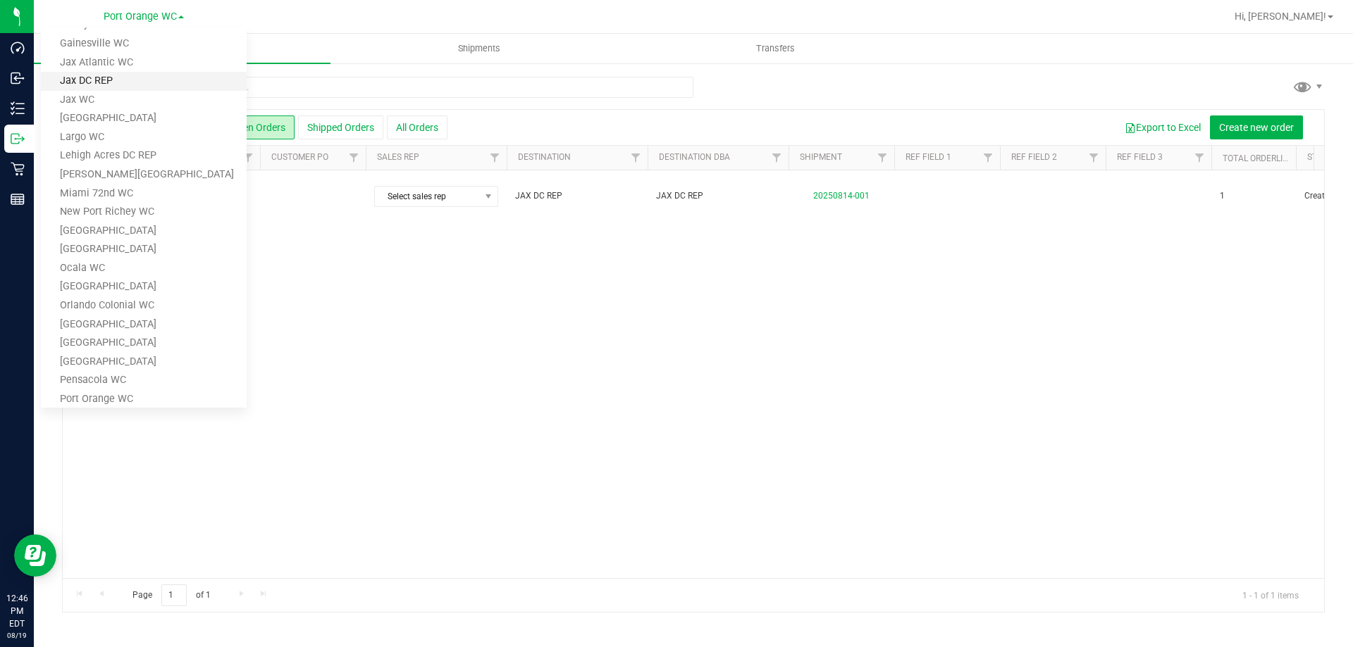
click at [82, 89] on link "Jax DC REP" at bounding box center [144, 81] width 206 height 19
